Goal: Information Seeking & Learning: Find contact information

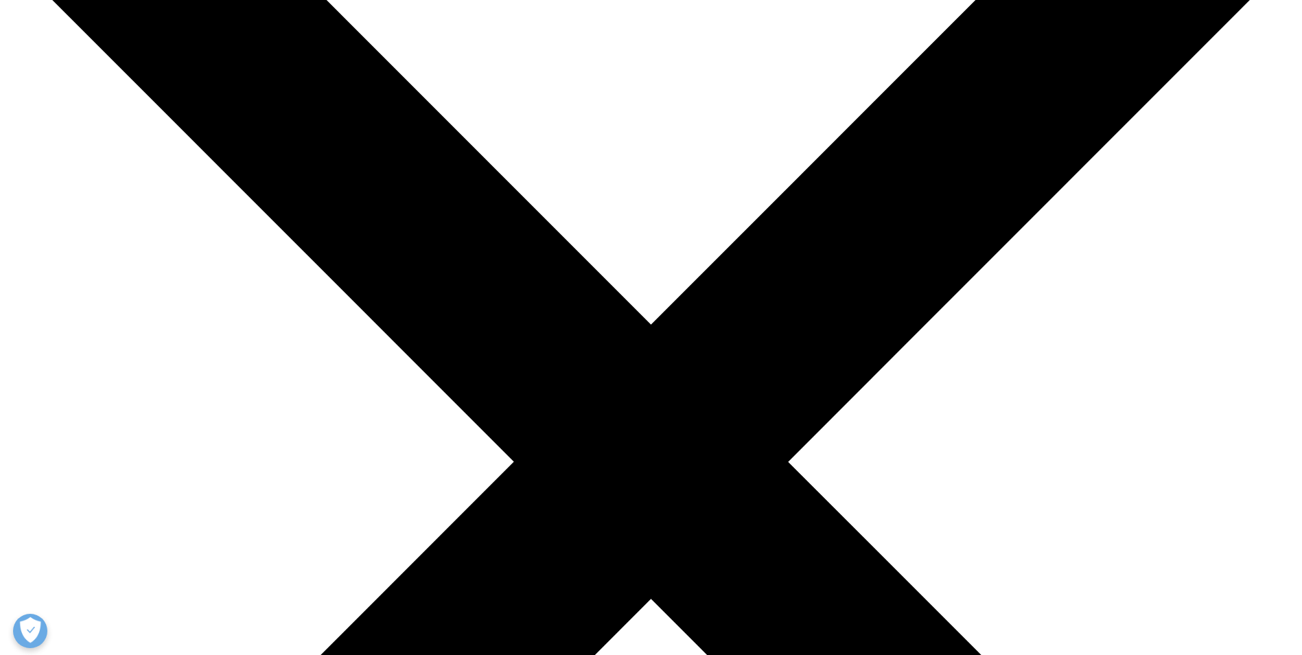
scroll to position [145, 0]
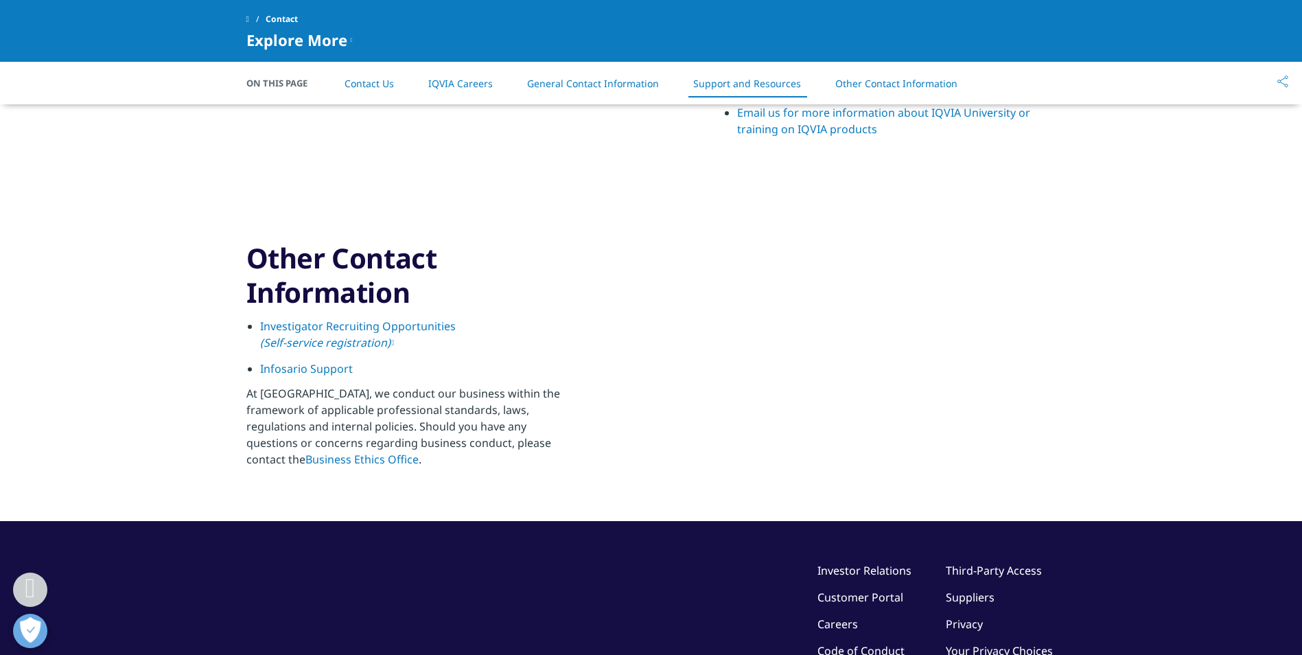
scroll to position [1856, 0]
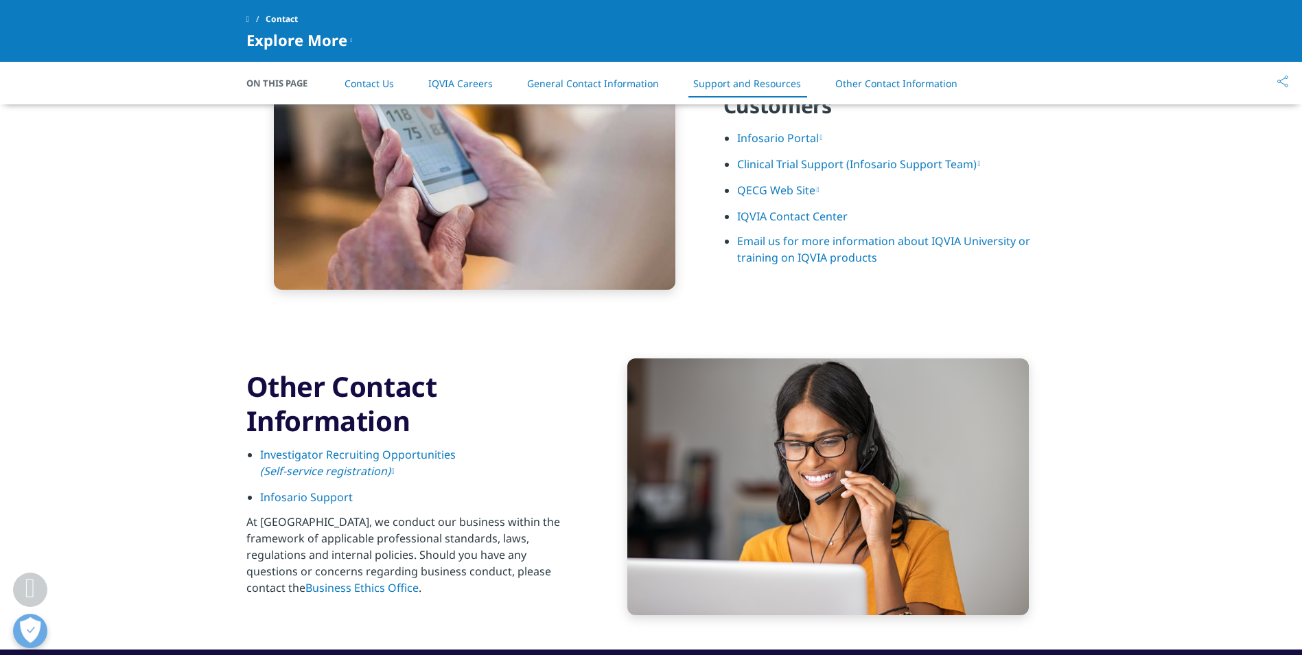
click at [758, 209] on link "IQVIA Contact Center" at bounding box center [792, 216] width 110 height 15
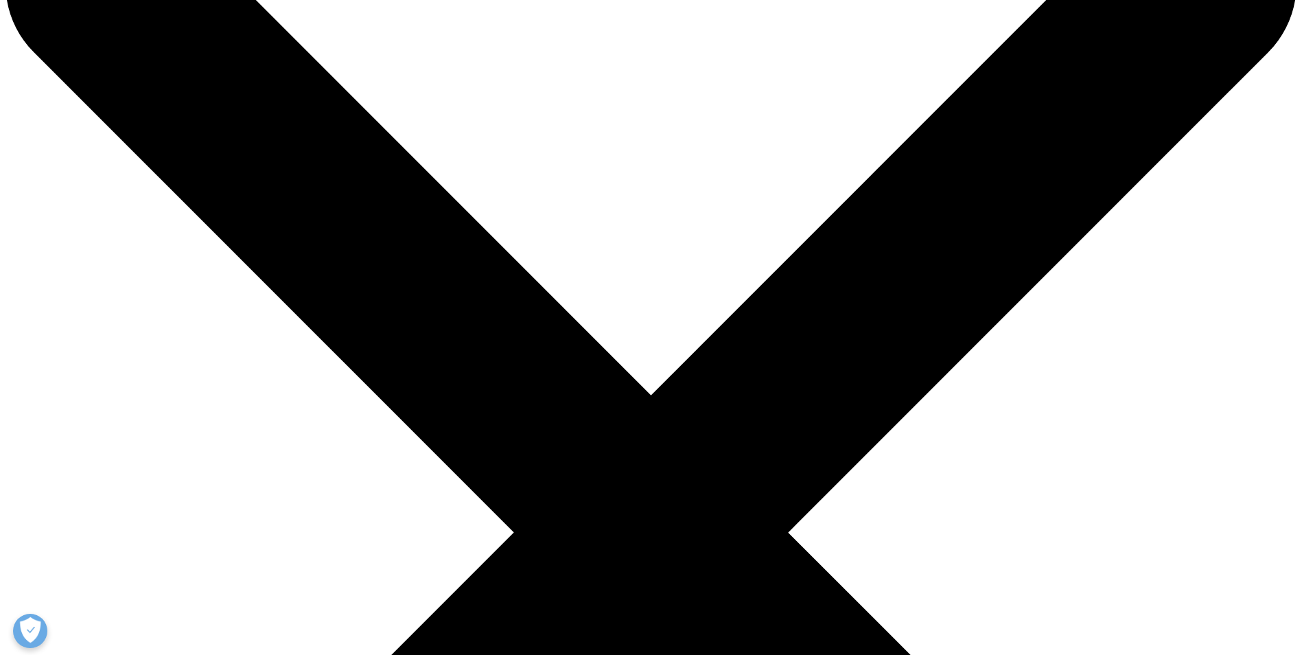
scroll to position [137, 0]
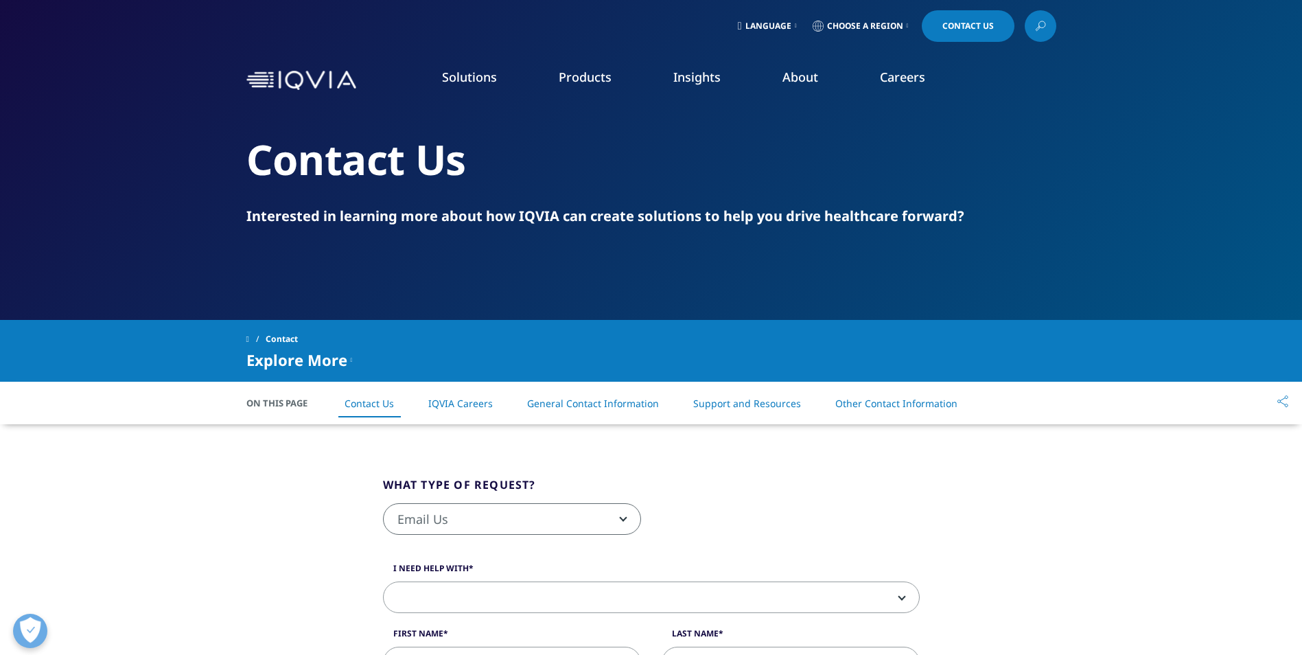
click at [634, 406] on link "General Contact Information" at bounding box center [593, 403] width 132 height 13
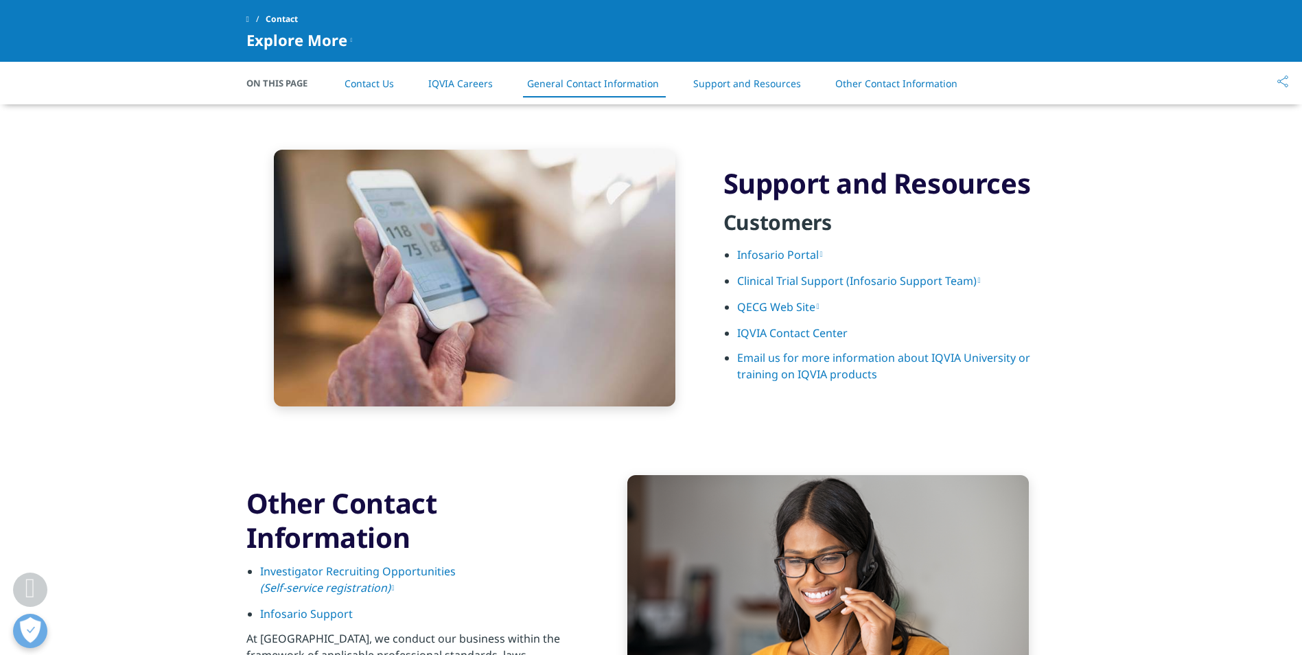
scroll to position [1754, 0]
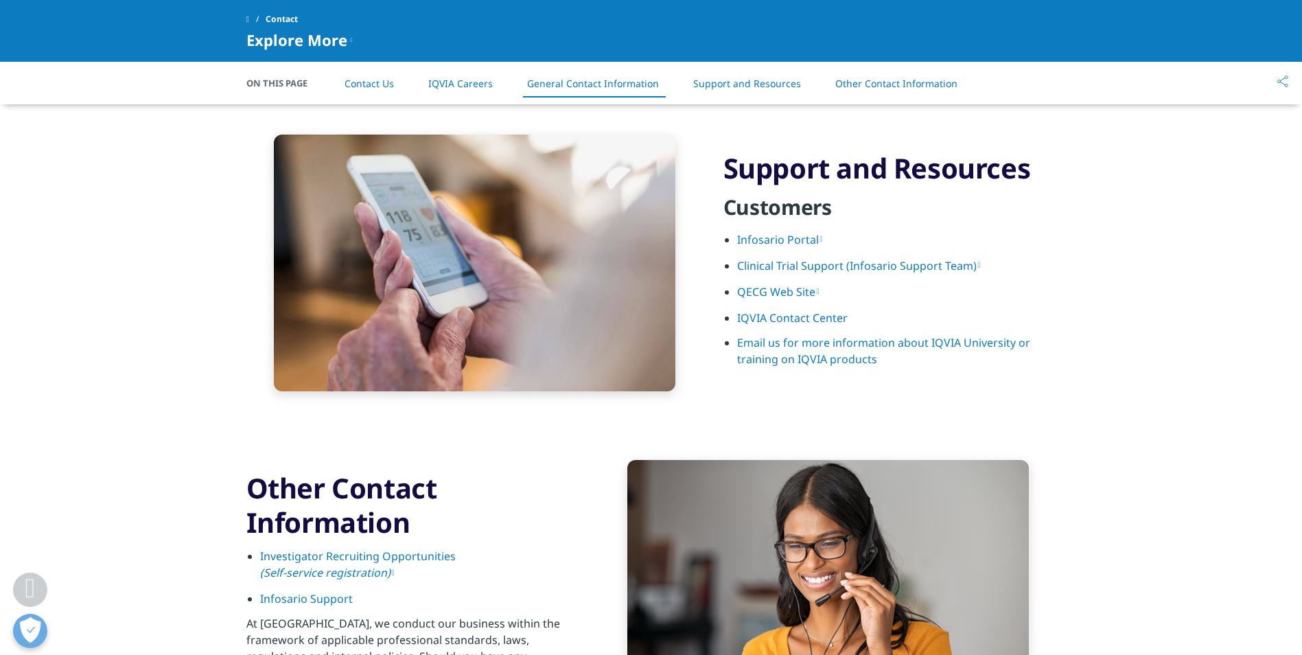
click at [773, 241] on link "Infosario Portal" at bounding box center [780, 239] width 86 height 15
